Goal: Transaction & Acquisition: Purchase product/service

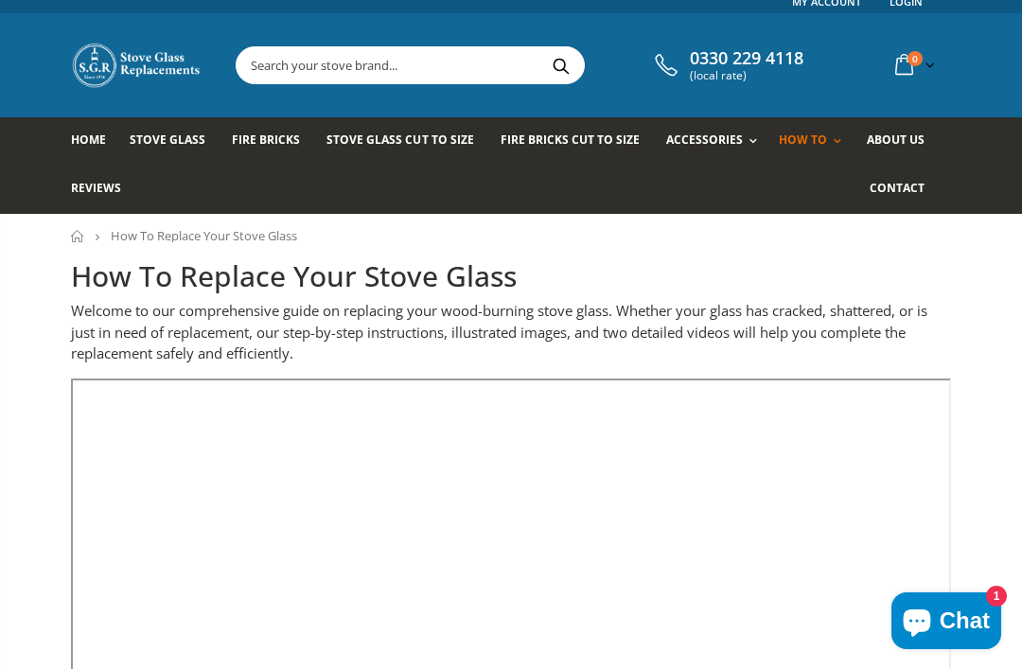
scroll to position [11, 0]
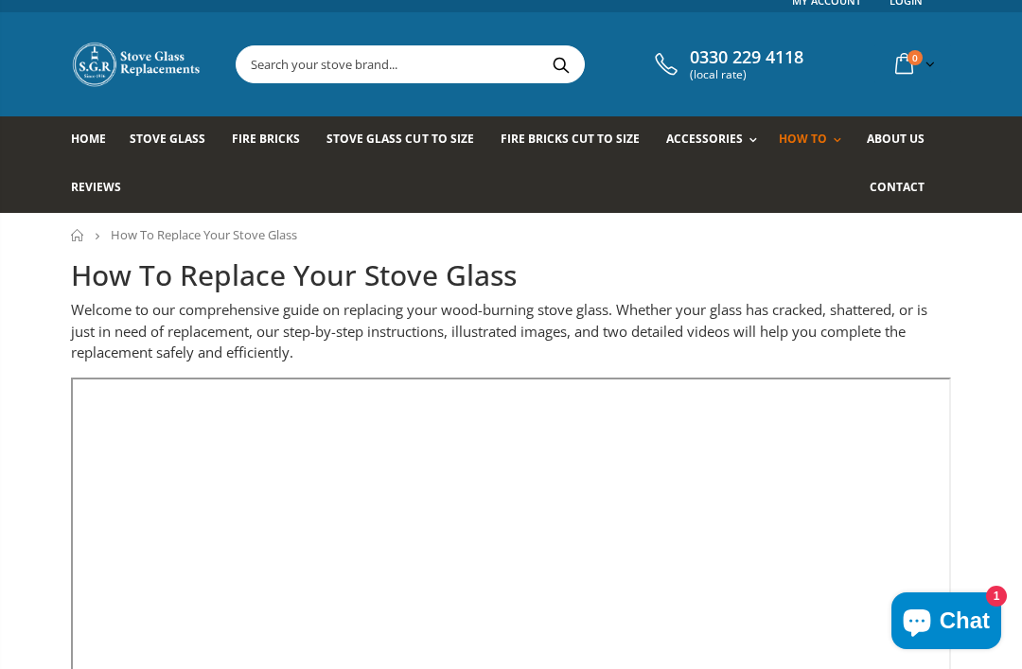
click at [140, 134] on span "Stove Glass" at bounding box center [168, 139] width 76 height 16
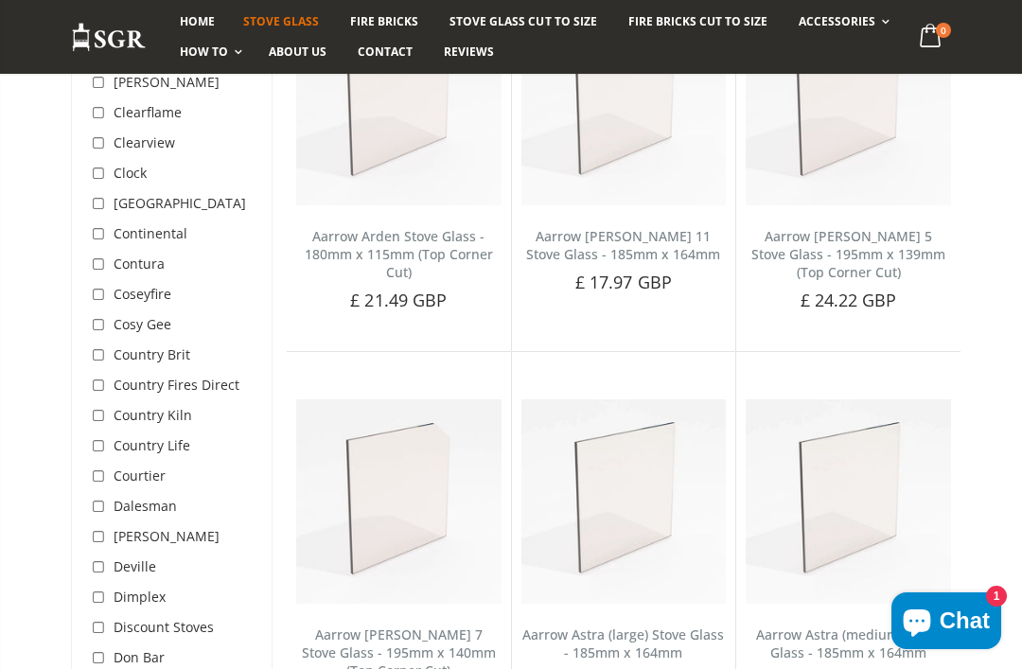
scroll to position [1672, 0]
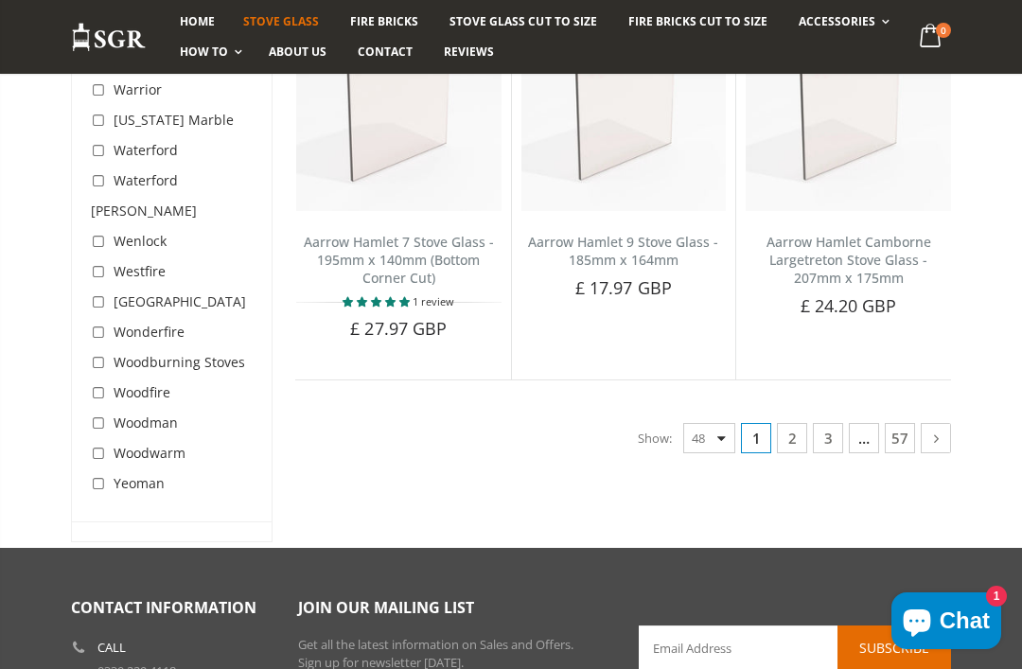
scroll to position [6496, 0]
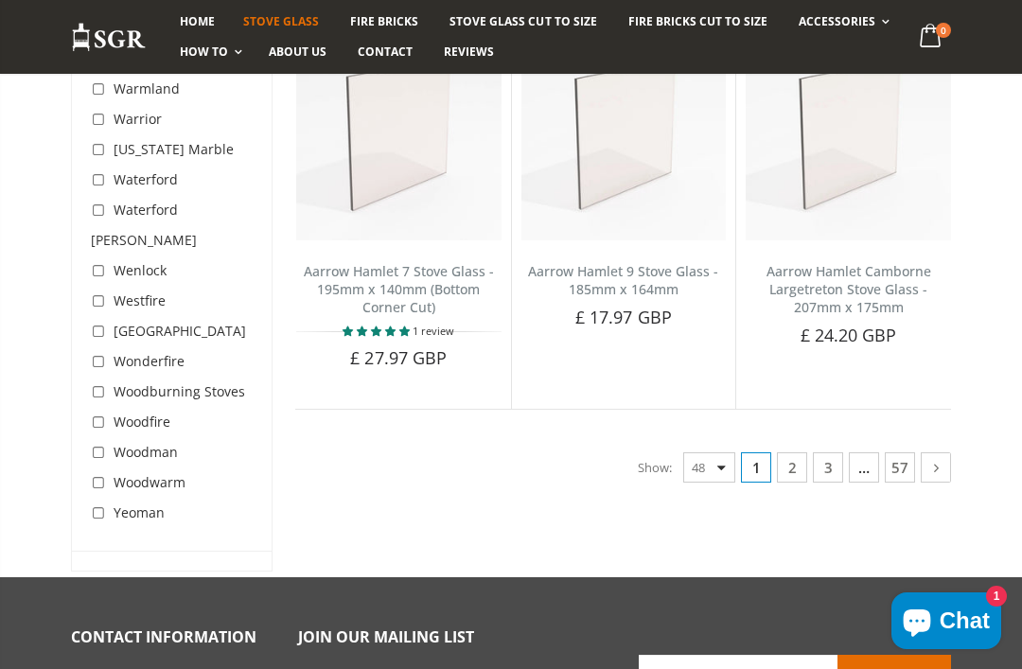
click at [796, 452] on link "2" at bounding box center [792, 467] width 30 height 30
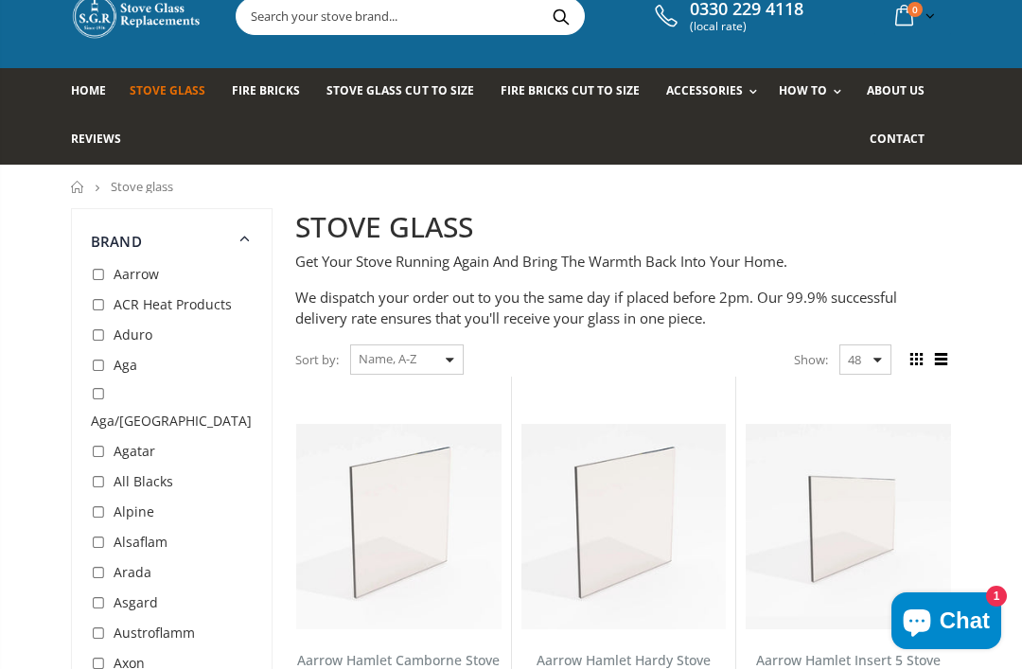
scroll to position [151, 0]
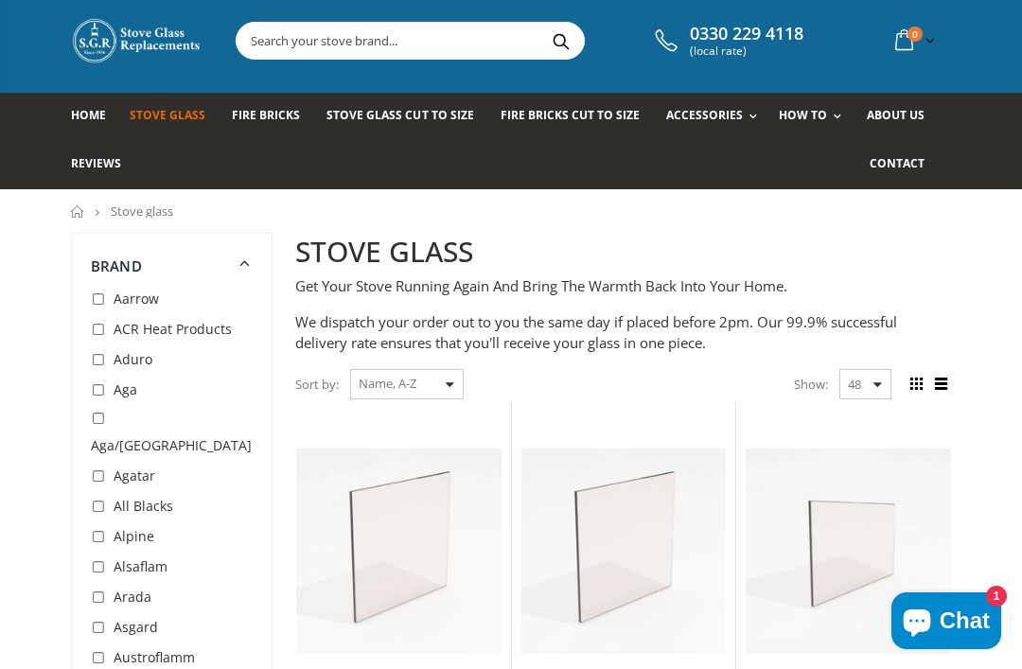
scroll to position [39, 0]
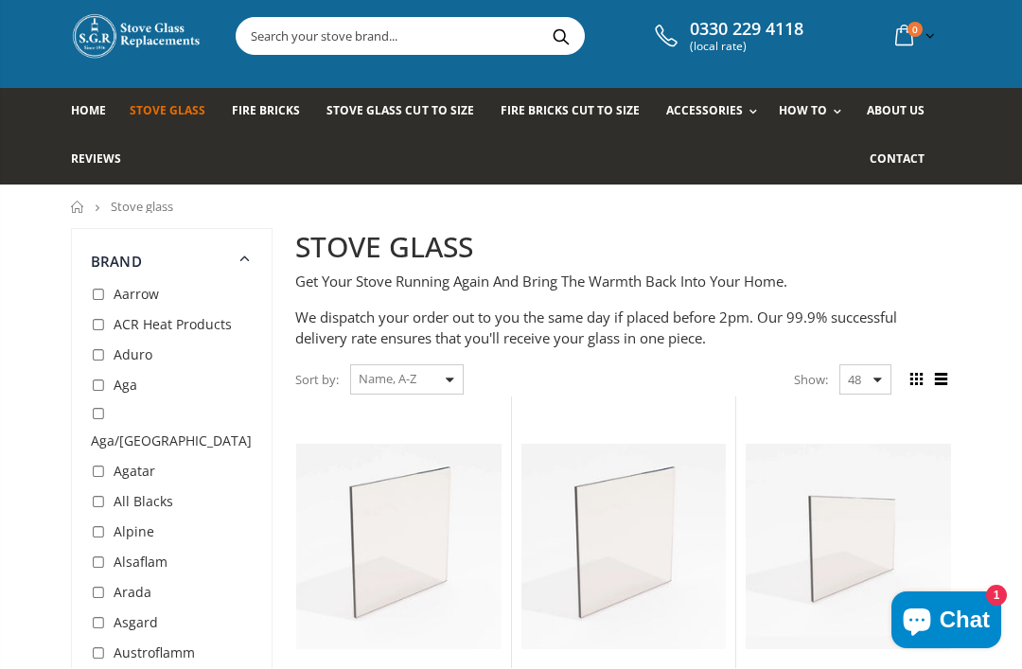
click at [426, 109] on span "Stove Glass Cut To Size" at bounding box center [400, 111] width 147 height 16
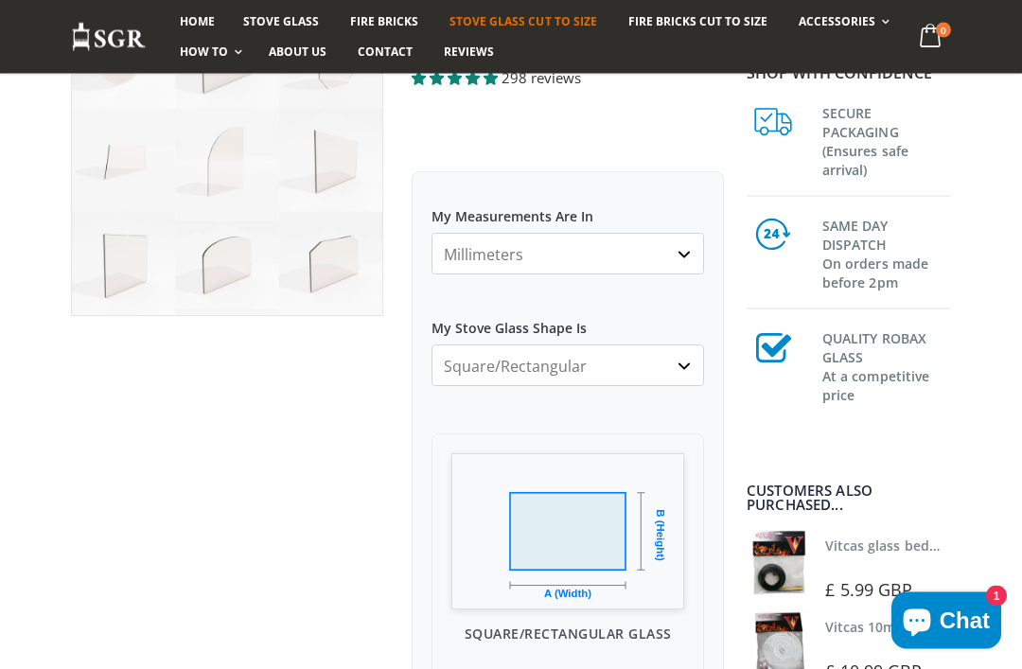
scroll to position [220, 0]
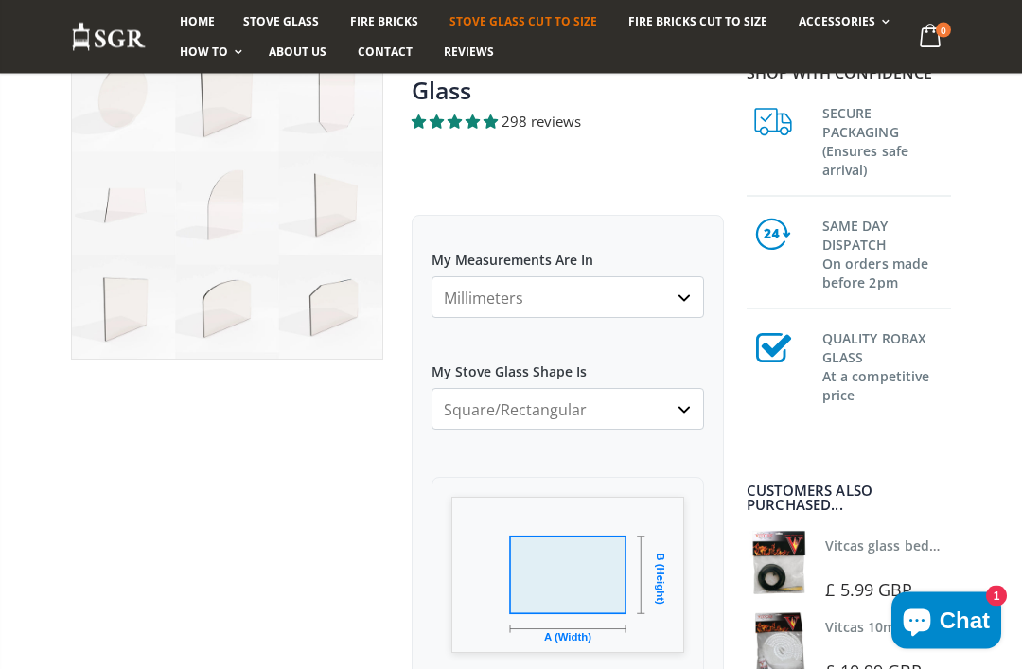
click at [319, 290] on img at bounding box center [227, 204] width 310 height 310
click at [677, 413] on select "Square/Rectangular Arched Half Arch Both Top Corners Cut Single Corner Cut All …" at bounding box center [568, 409] width 273 height 42
select select "both-top-corners-cut"
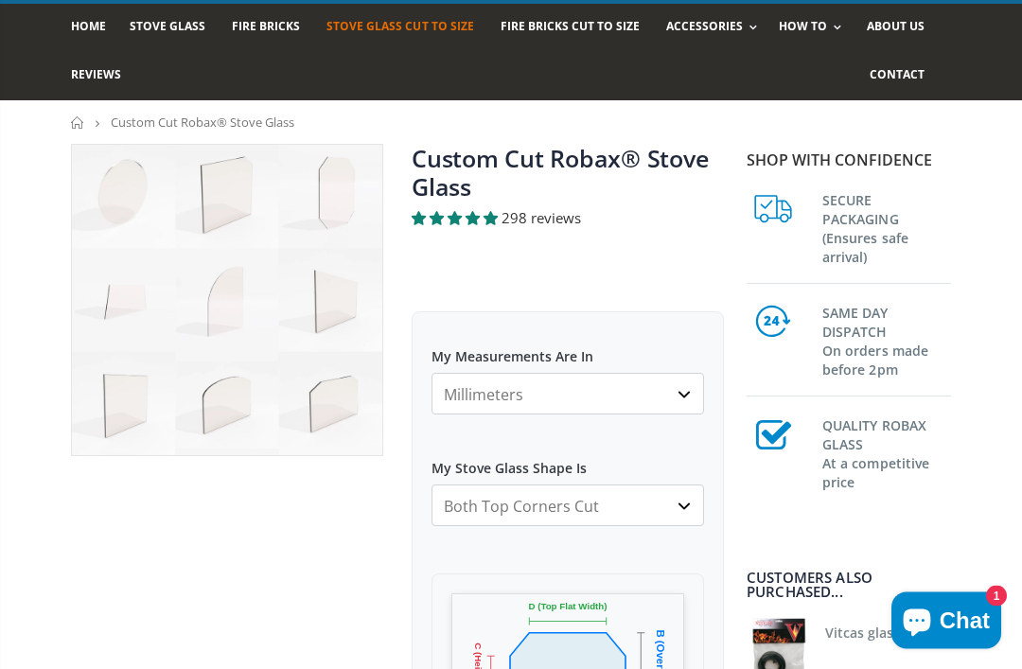
scroll to position [62, 0]
